Goal: Use online tool/utility: Utilize a website feature to perform a specific function

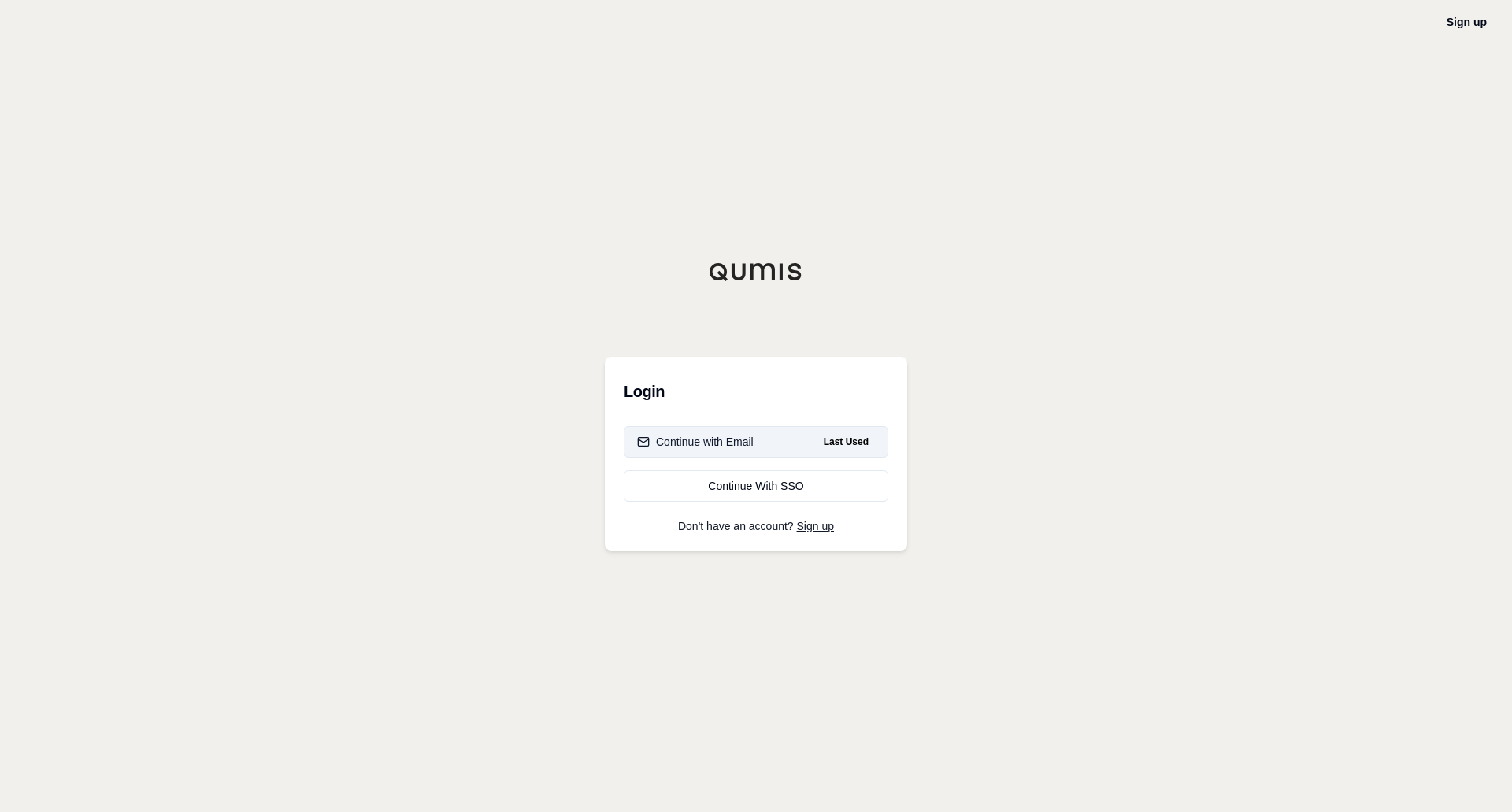
click at [741, 447] on div "Continue with Email" at bounding box center [696, 441] width 116 height 16
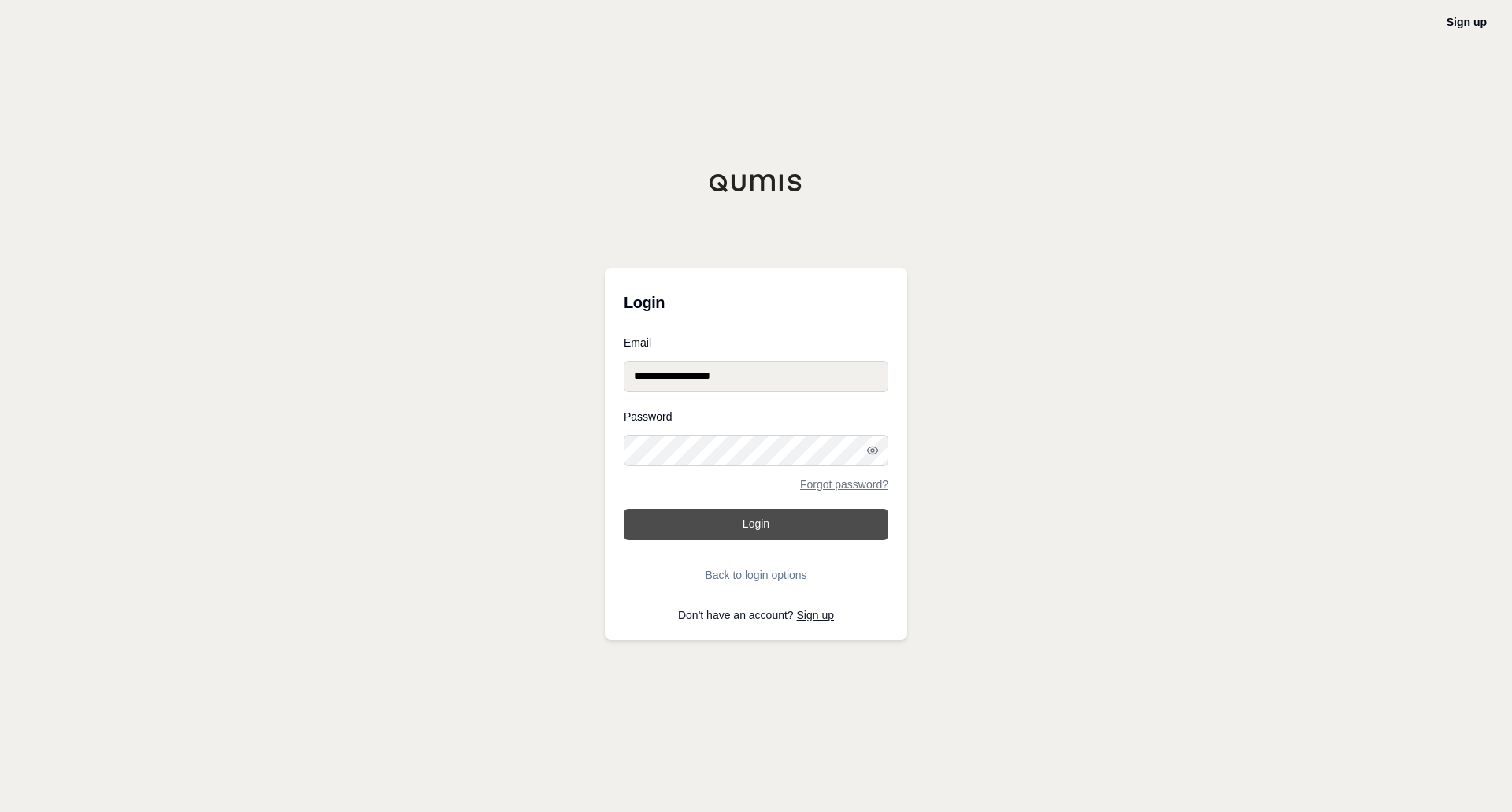
click at [809, 530] on button "Login" at bounding box center [756, 524] width 265 height 31
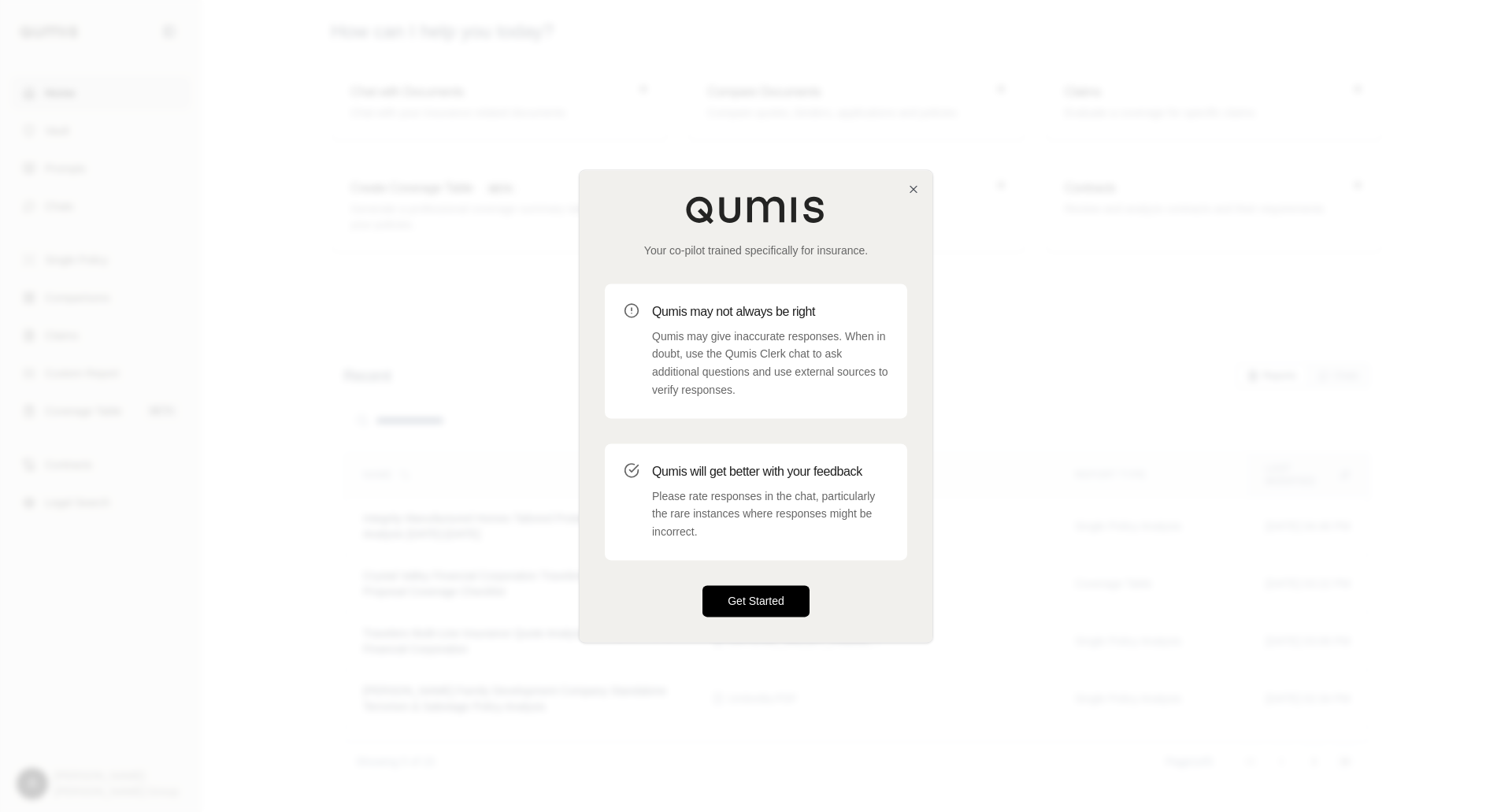
click at [760, 593] on button "Get Started" at bounding box center [756, 600] width 107 height 31
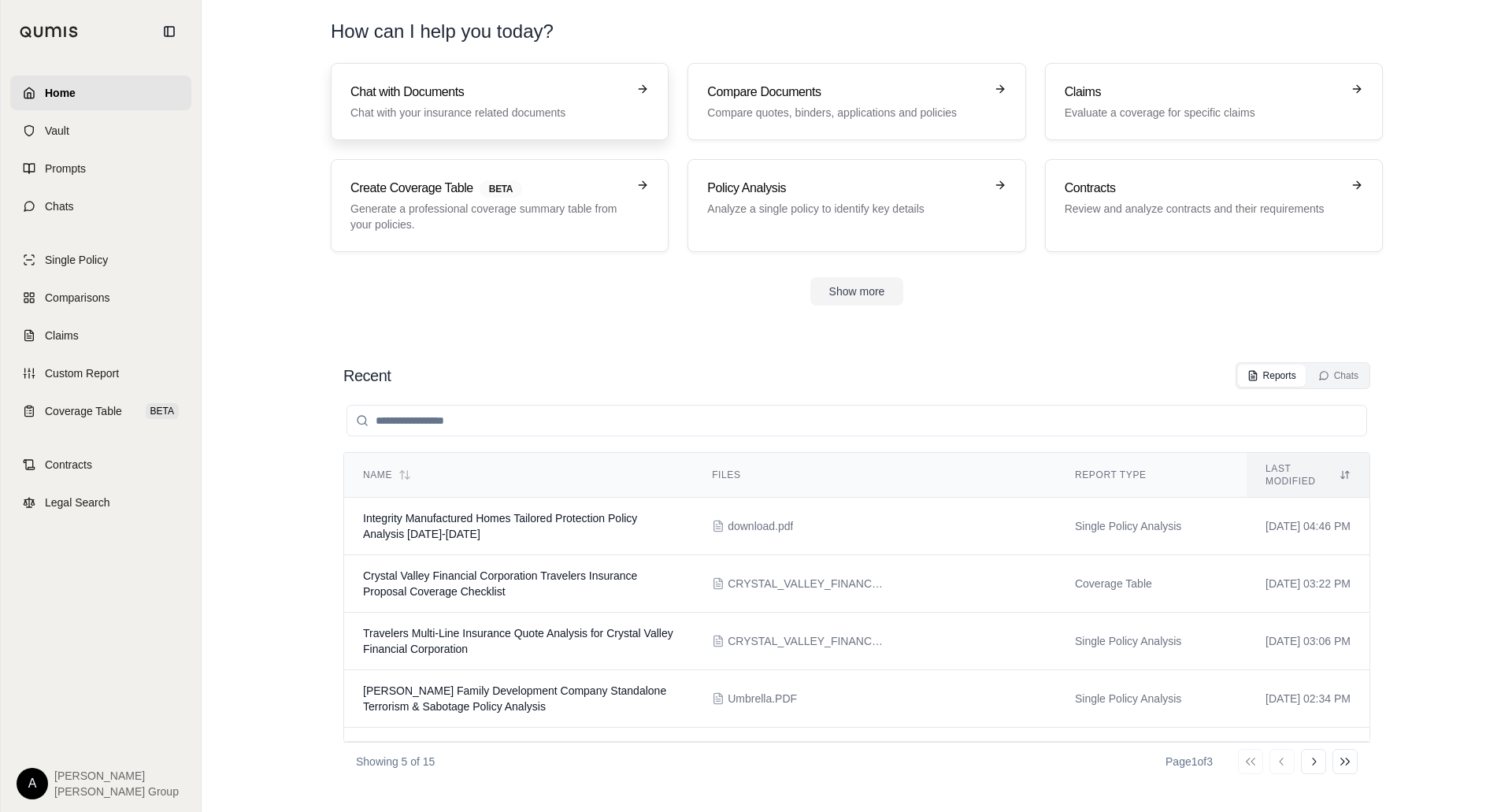
click at [483, 110] on p "Chat with your insurance related documents" at bounding box center [488, 112] width 276 height 16
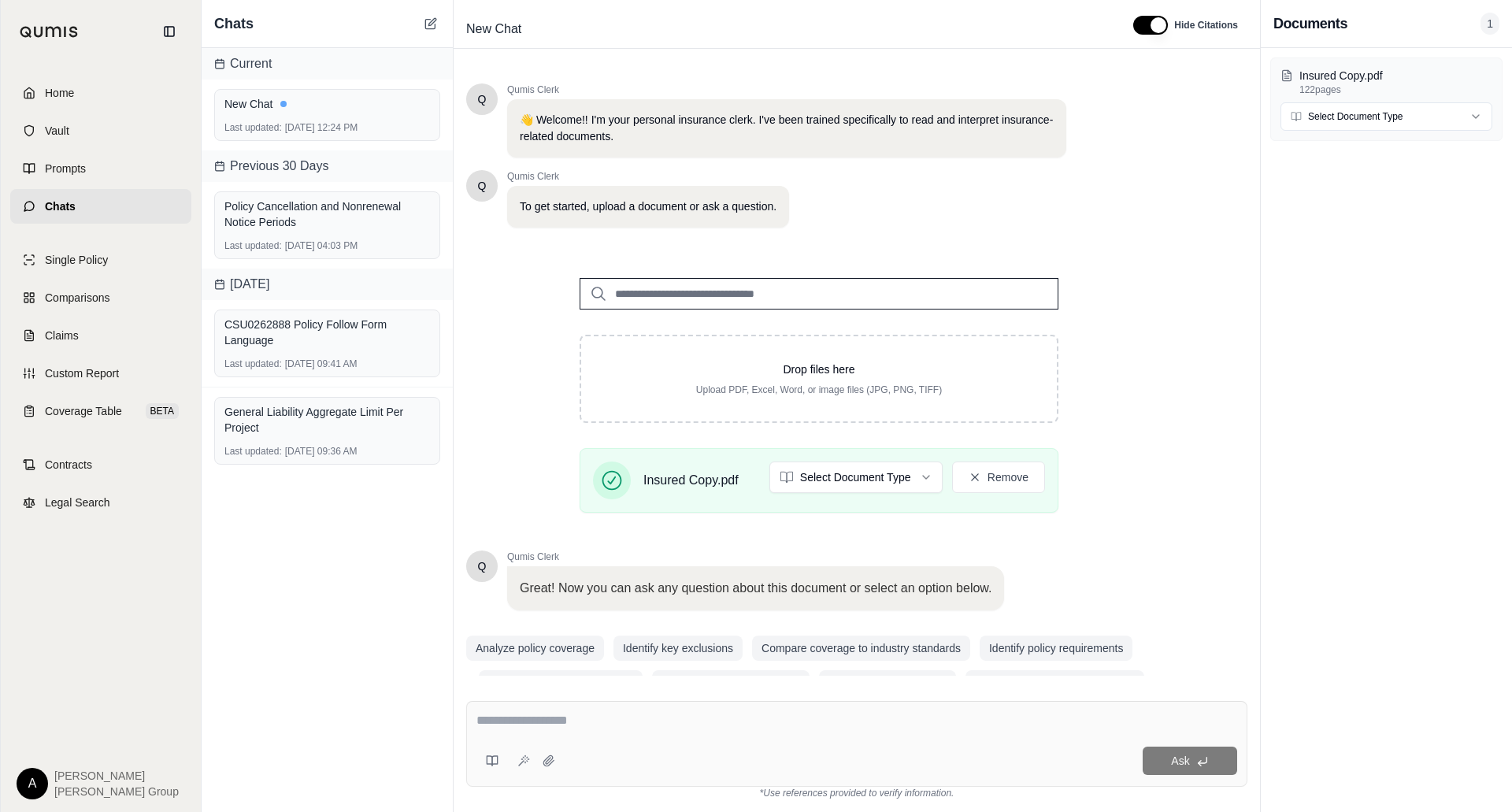
scroll to position [39, 0]
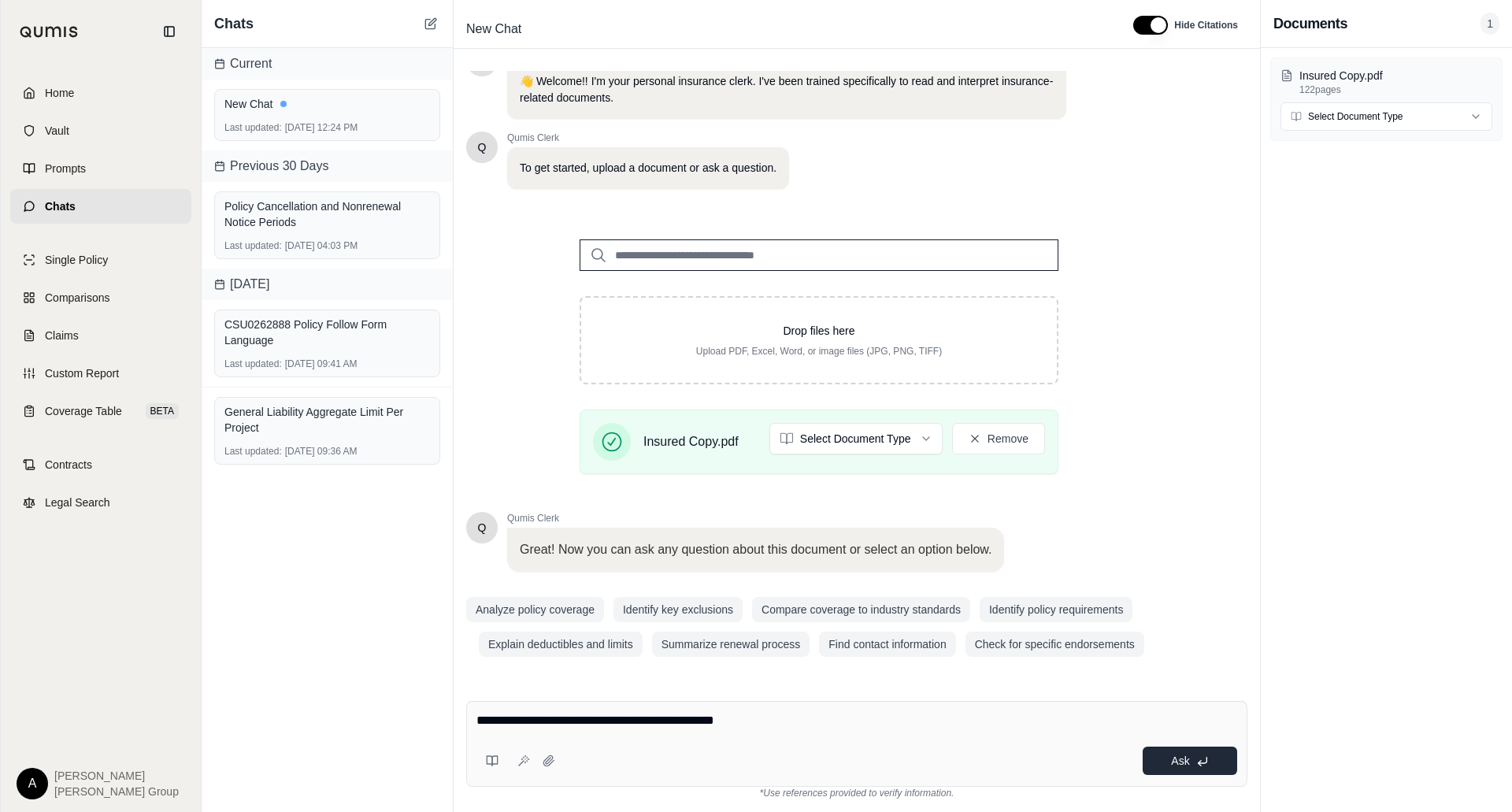
type textarea "**********"
click at [1158, 764] on button "Ask" at bounding box center [1190, 760] width 94 height 29
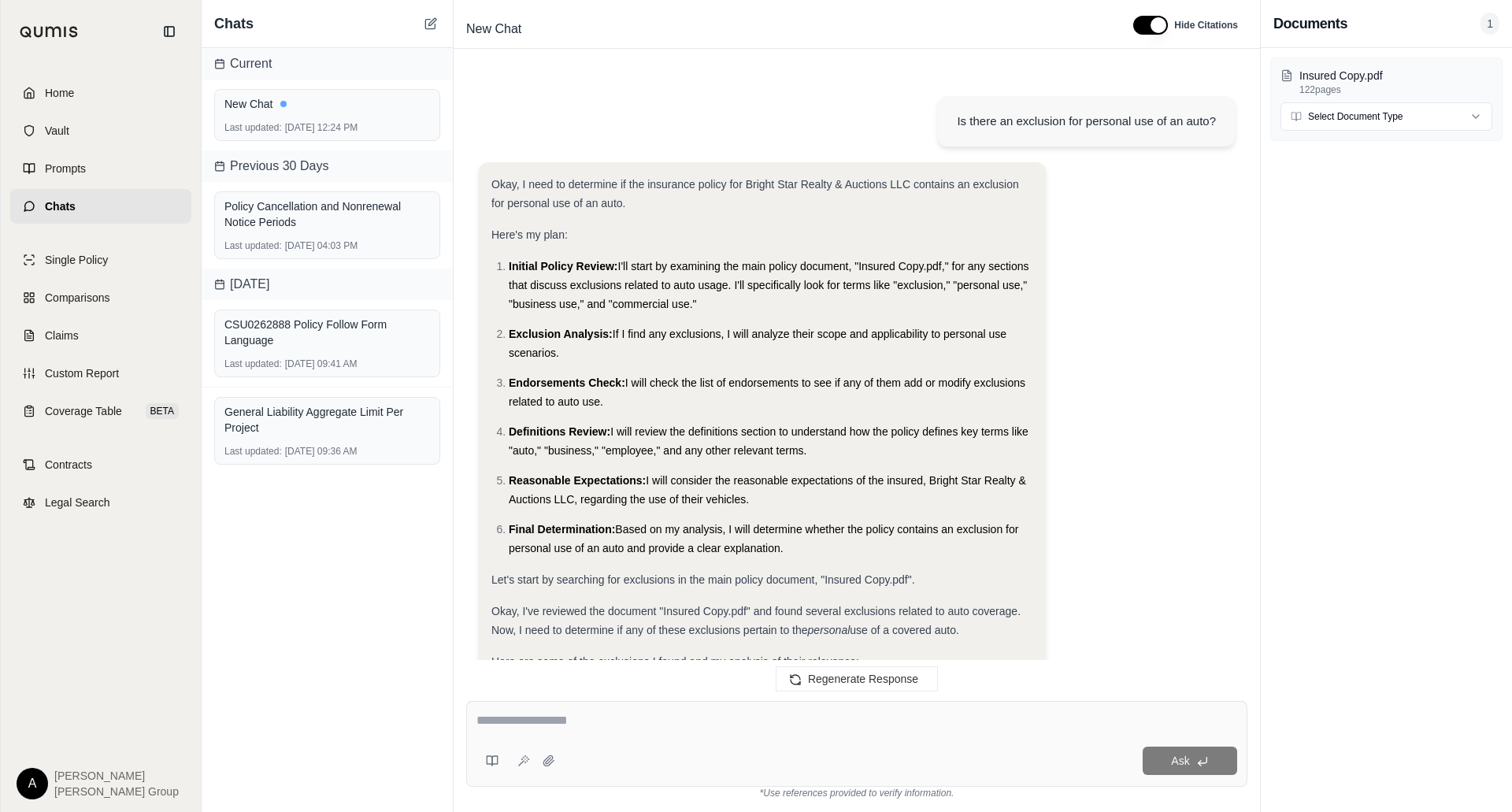
scroll to position [1569, 0]
